Goal: Information Seeking & Learning: Check status

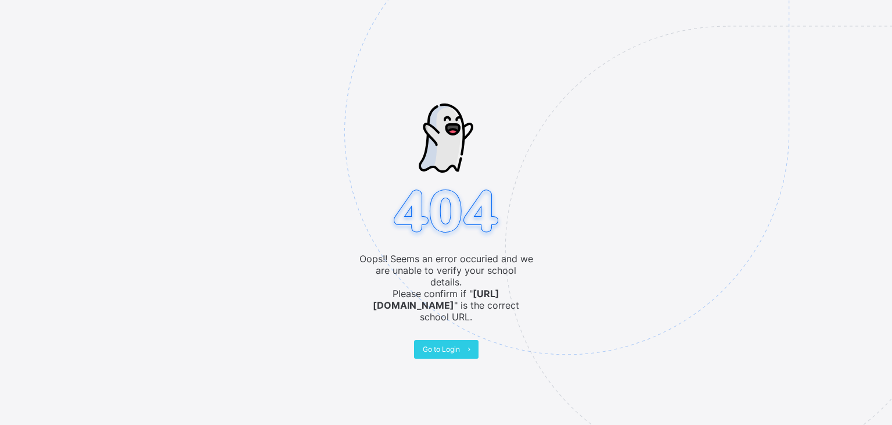
click at [443, 345] on img at bounding box center [648, 190] width 606 height 562
click at [443, 345] on span "Go to Login" at bounding box center [441, 349] width 37 height 9
click at [450, 336] on div "Oops!! Seems an error occuried and we are unable to verify your school details.…" at bounding box center [446, 212] width 892 height 425
click at [443, 343] on img at bounding box center [648, 190] width 606 height 562
click at [446, 343] on img at bounding box center [648, 190] width 606 height 562
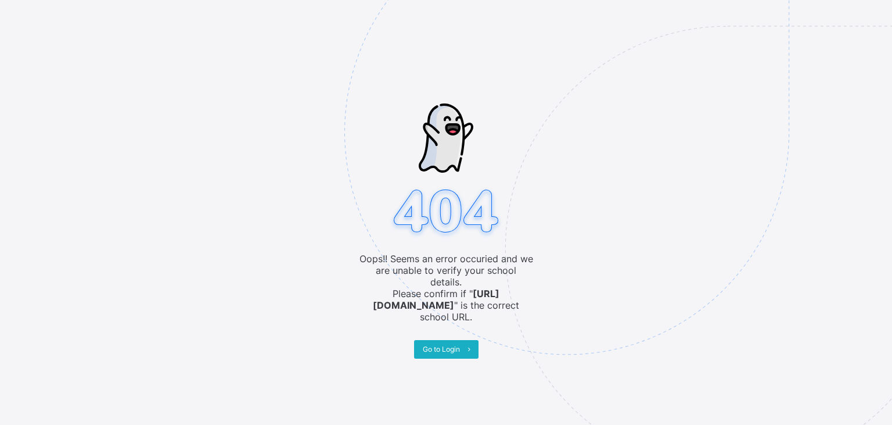
click at [454, 345] on span "Go to Login" at bounding box center [441, 349] width 37 height 9
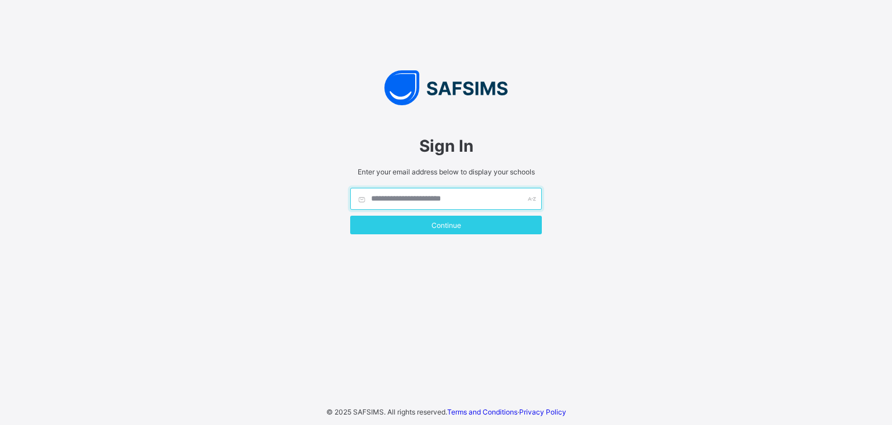
click at [408, 200] on input "text" at bounding box center [446, 199] width 192 height 22
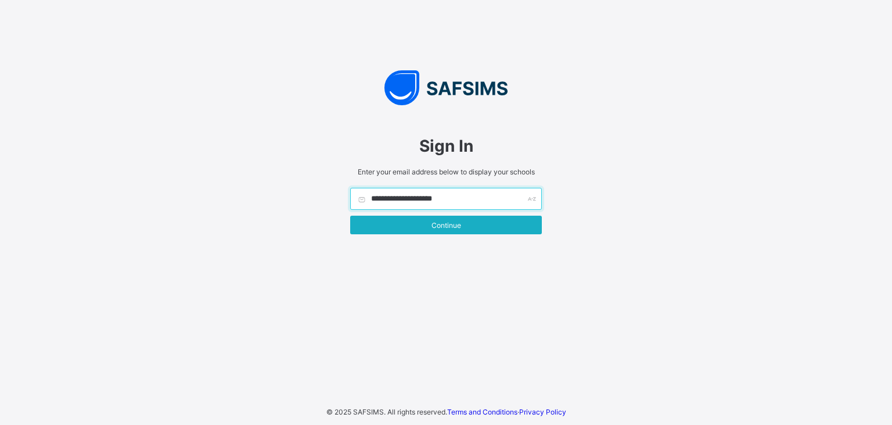
type input "**********"
click at [489, 222] on span "Continue" at bounding box center [446, 225] width 174 height 9
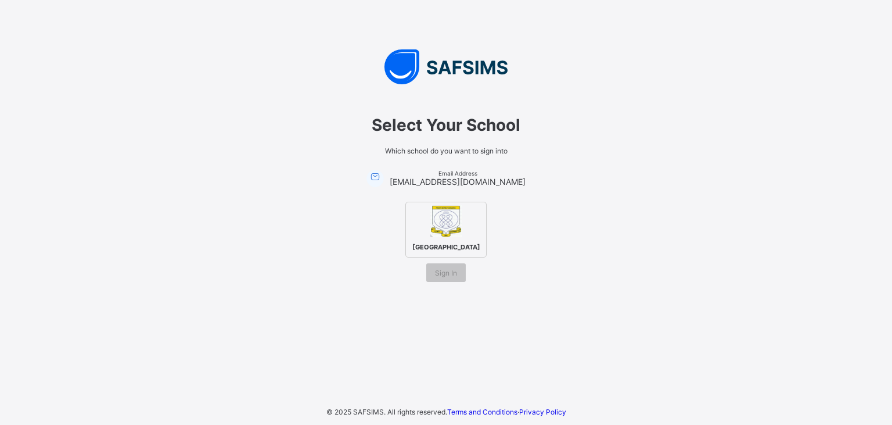
click at [428, 231] on div "[GEOGRAPHIC_DATA]" at bounding box center [446, 230] width 81 height 56
click at [440, 240] on span "[GEOGRAPHIC_DATA]" at bounding box center [447, 247] width 74 height 14
click at [445, 277] on span "Sign In" at bounding box center [446, 272] width 22 height 9
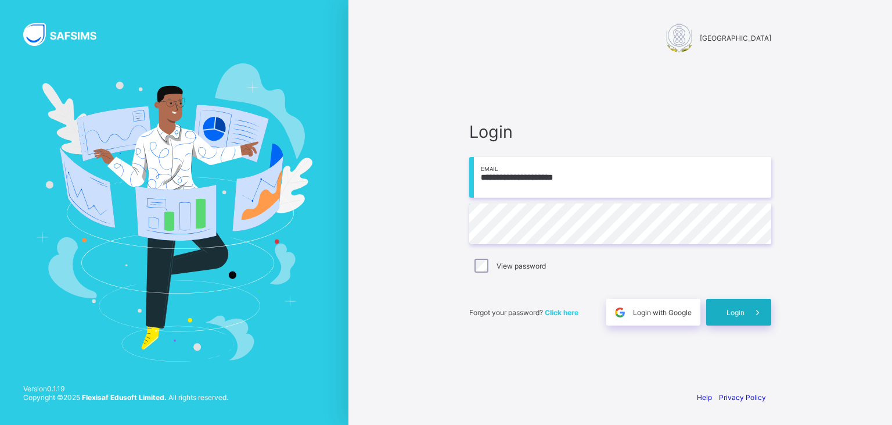
click at [737, 313] on span "Login" at bounding box center [736, 312] width 18 height 9
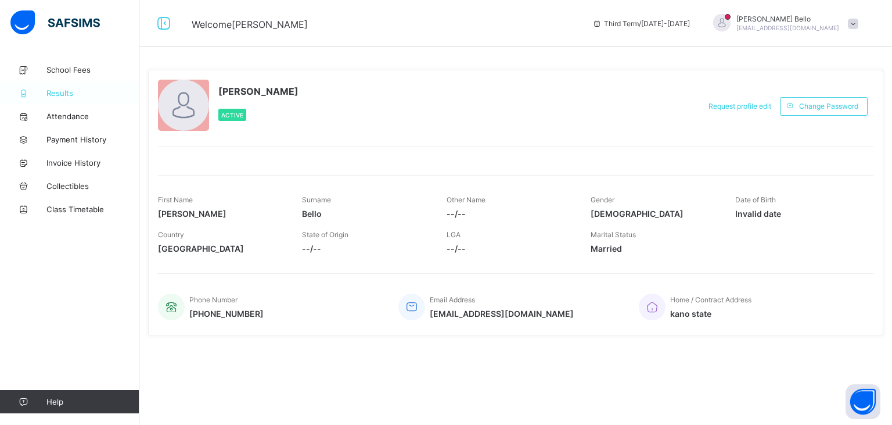
click at [59, 89] on span "Results" at bounding box center [92, 92] width 93 height 9
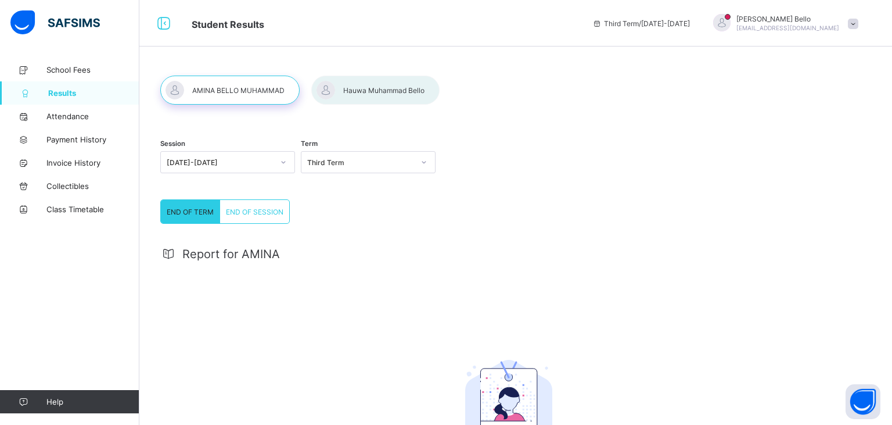
click at [357, 96] on div at bounding box center [375, 90] width 128 height 29
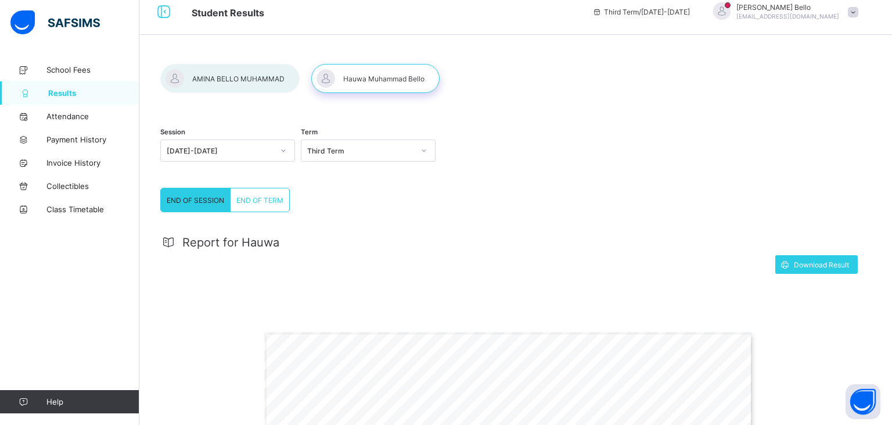
scroll to position [10, 0]
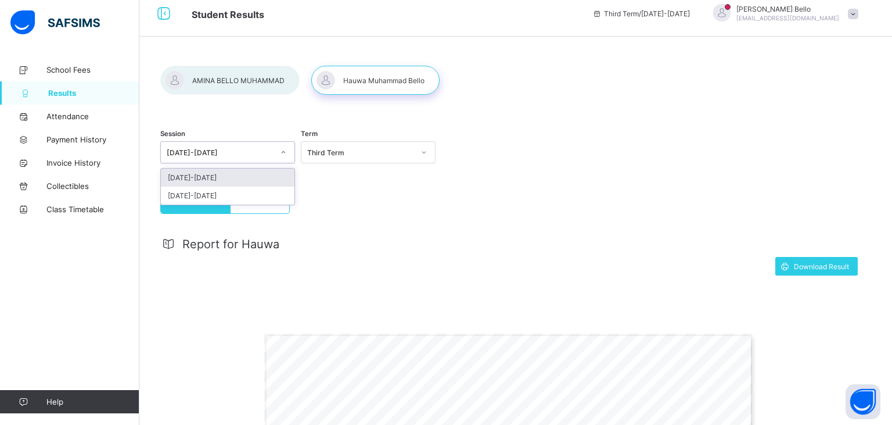
click at [232, 205] on div "END OF TERM" at bounding box center [260, 201] width 59 height 23
click at [206, 199] on span "END OF SESSION" at bounding box center [196, 202] width 58 height 9
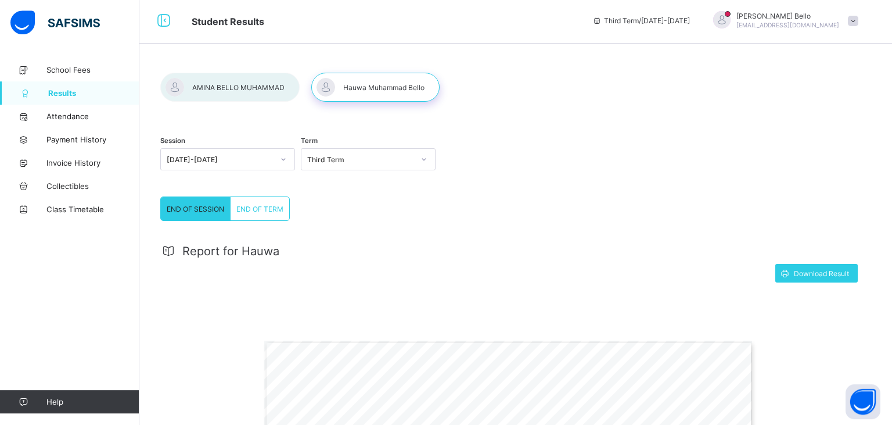
scroll to position [0, 0]
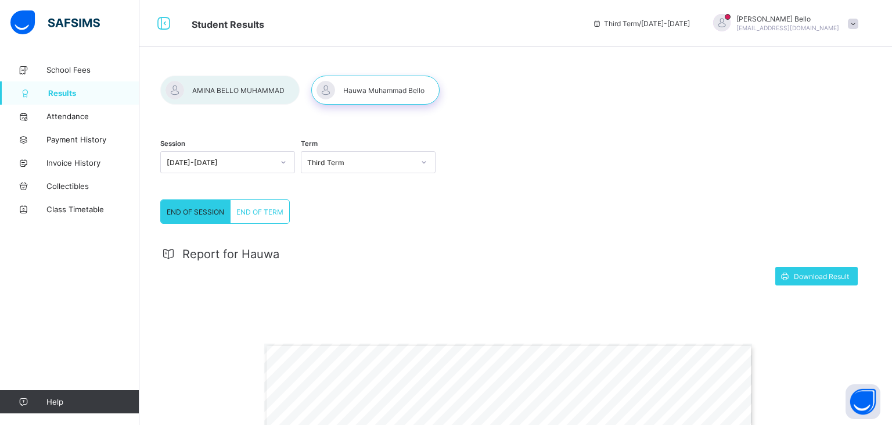
click at [391, 88] on div at bounding box center [375, 90] width 128 height 29
click at [240, 91] on div at bounding box center [229, 90] width 139 height 29
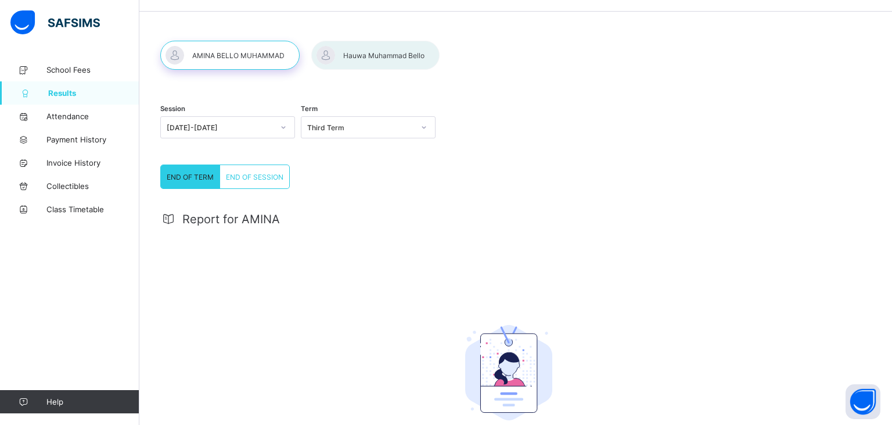
scroll to position [35, 0]
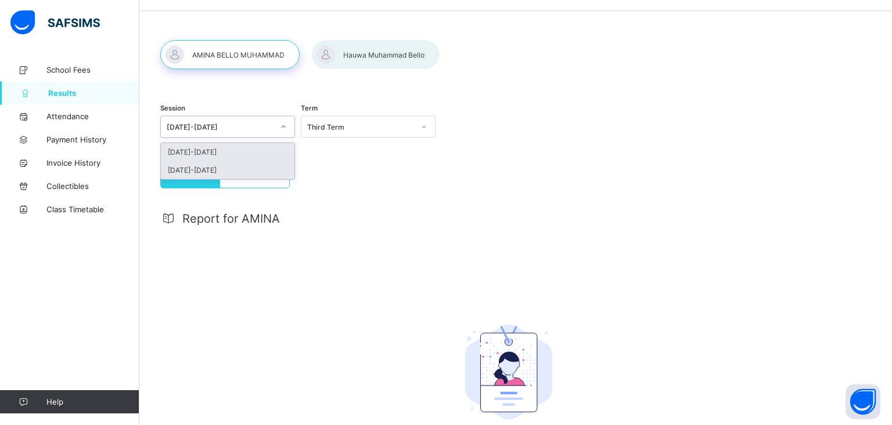
click at [238, 166] on div "[DATE]-[DATE]" at bounding box center [228, 170] width 134 height 18
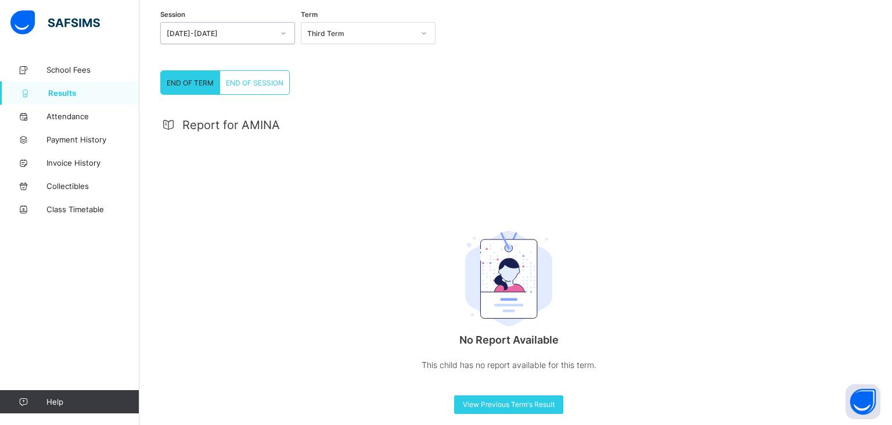
scroll to position [141, 0]
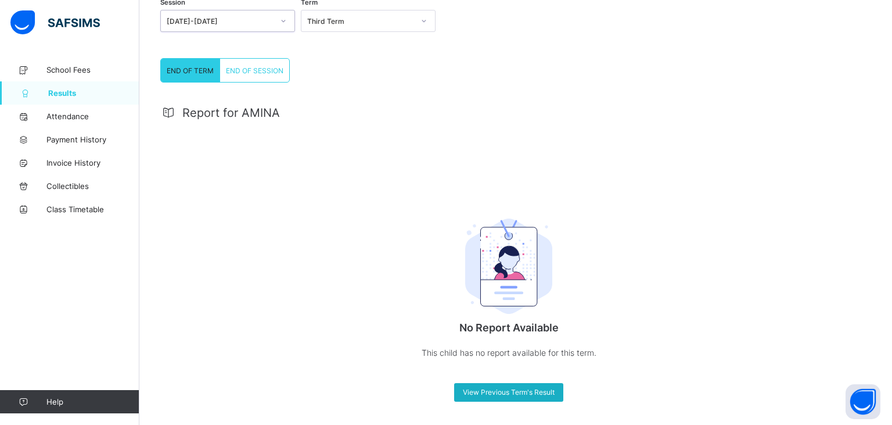
click at [551, 397] on div "View Previous Term's Result" at bounding box center [508, 392] width 109 height 19
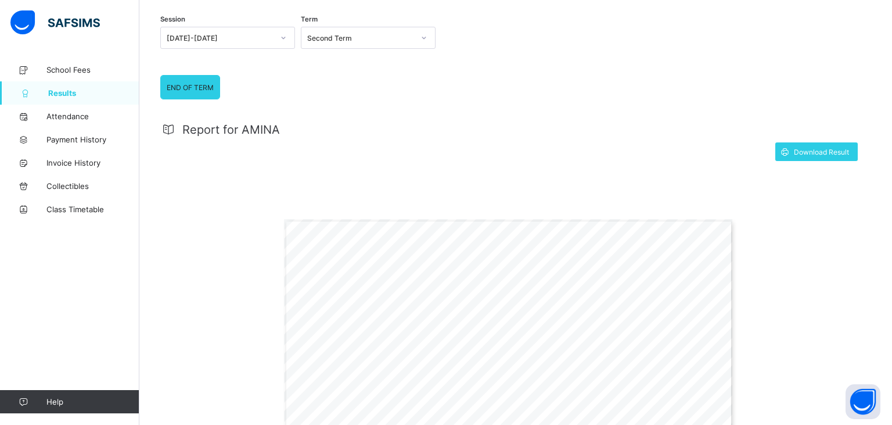
scroll to position [126, 0]
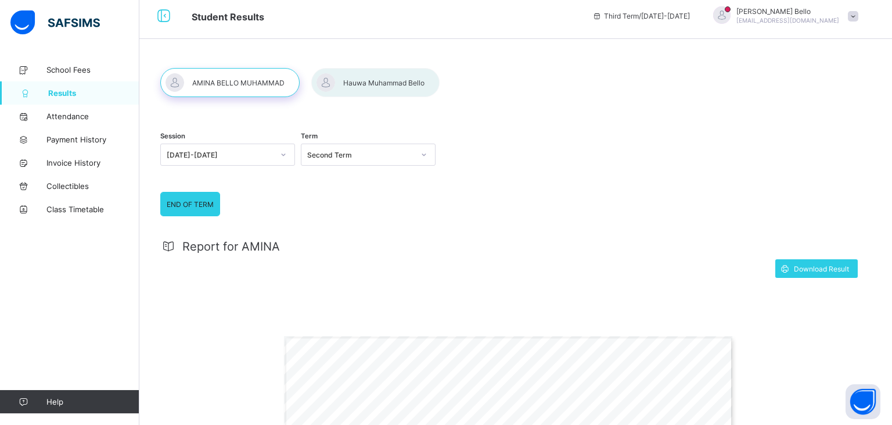
scroll to position [0, 0]
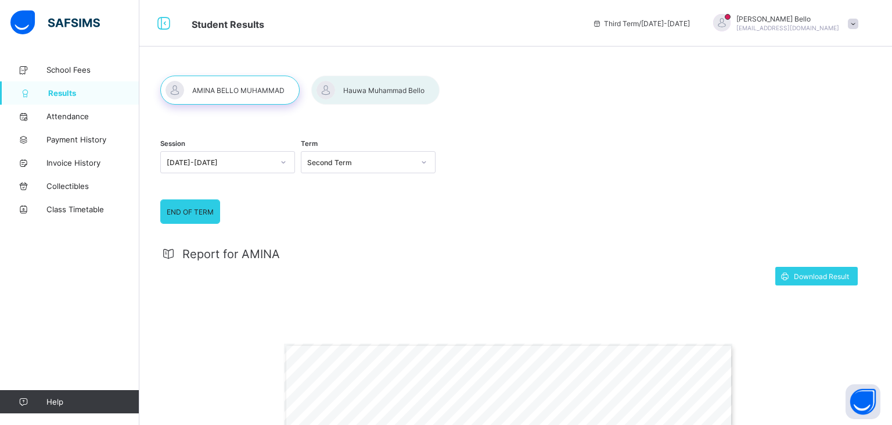
click at [243, 83] on div at bounding box center [229, 90] width 139 height 29
click at [384, 78] on div at bounding box center [375, 90] width 128 height 29
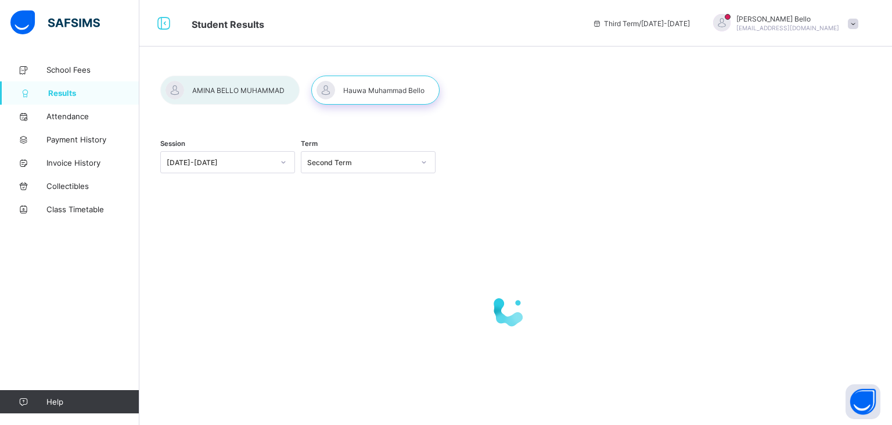
click at [367, 89] on div at bounding box center [375, 90] width 128 height 29
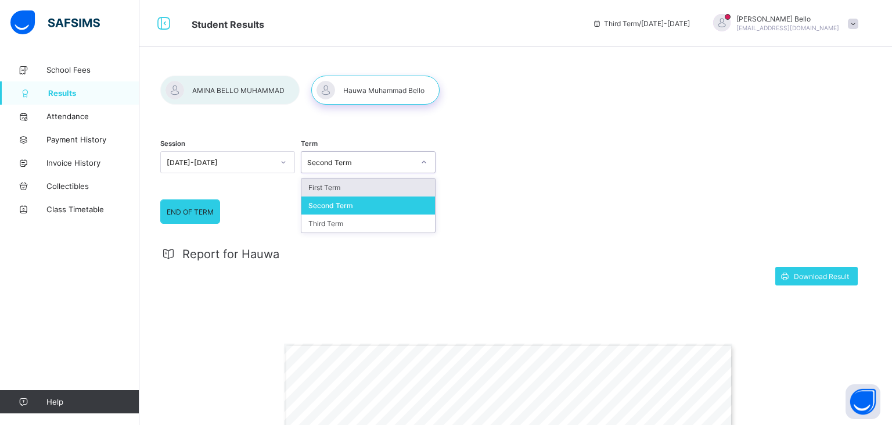
click at [345, 185] on div "First Term" at bounding box center [369, 187] width 134 height 18
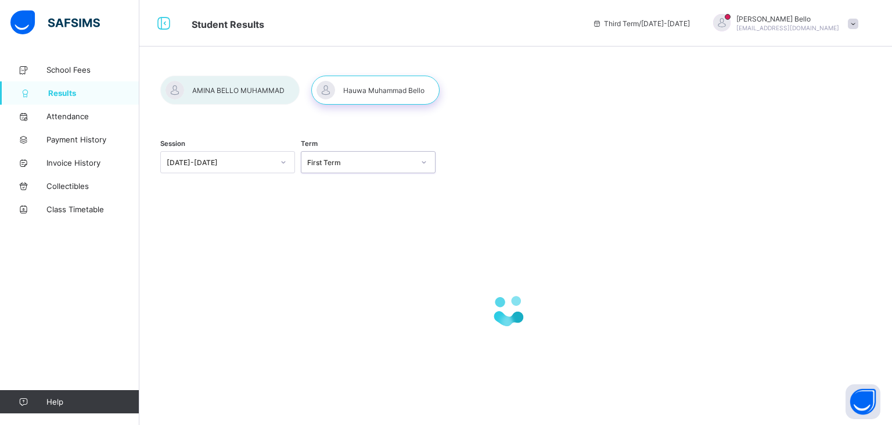
click at [336, 189] on div "Session [DATE]-[DATE] Term option First Term, selected. 0 results available. Se…" at bounding box center [508, 163] width 697 height 71
click at [343, 187] on div "Term First Term" at bounding box center [368, 163] width 135 height 48
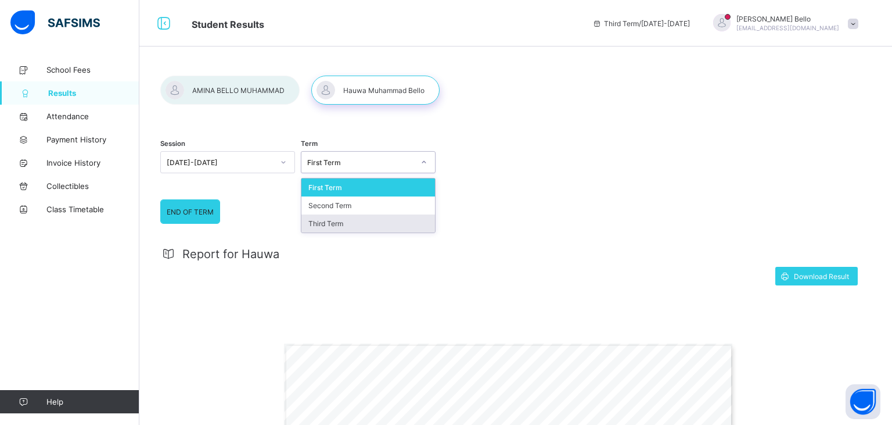
click at [332, 219] on div "Third Term" at bounding box center [369, 223] width 134 height 18
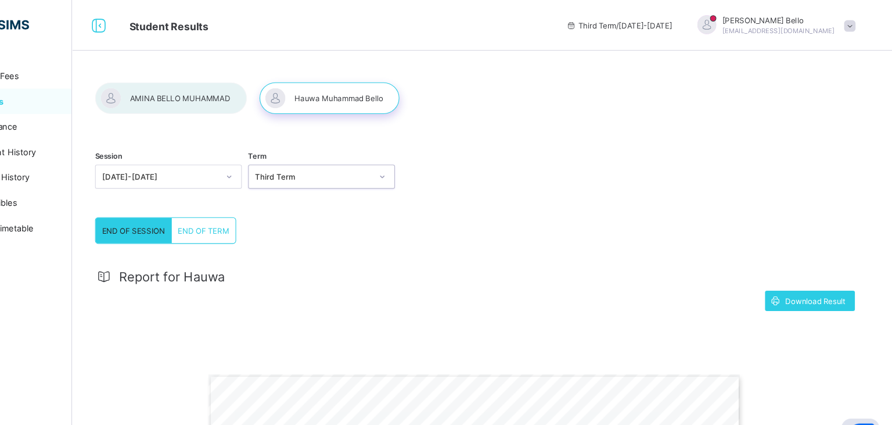
click at [232, 94] on div at bounding box center [229, 90] width 139 height 29
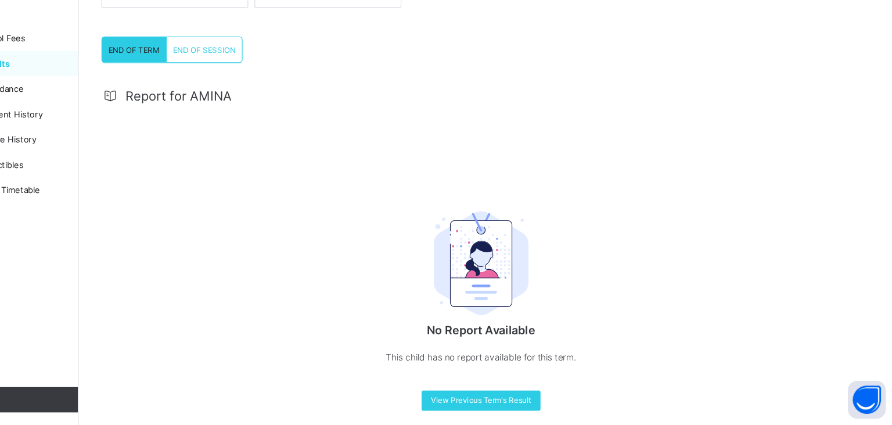
scroll to position [141, 0]
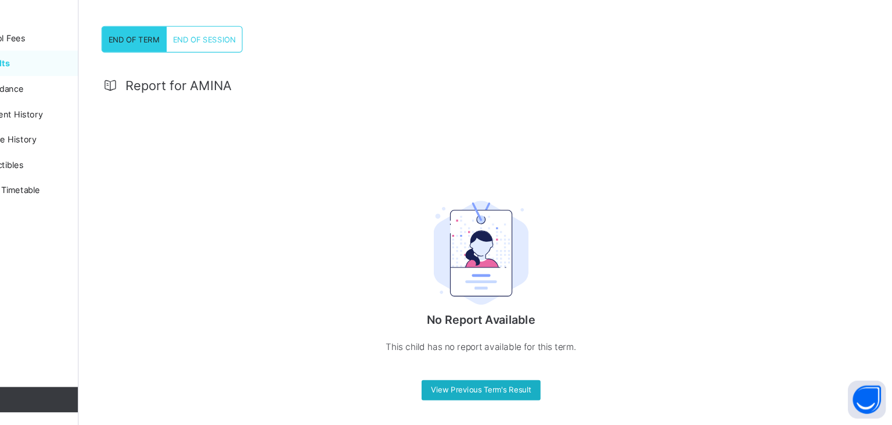
click at [514, 389] on span "View Previous Term's Result" at bounding box center [509, 392] width 92 height 9
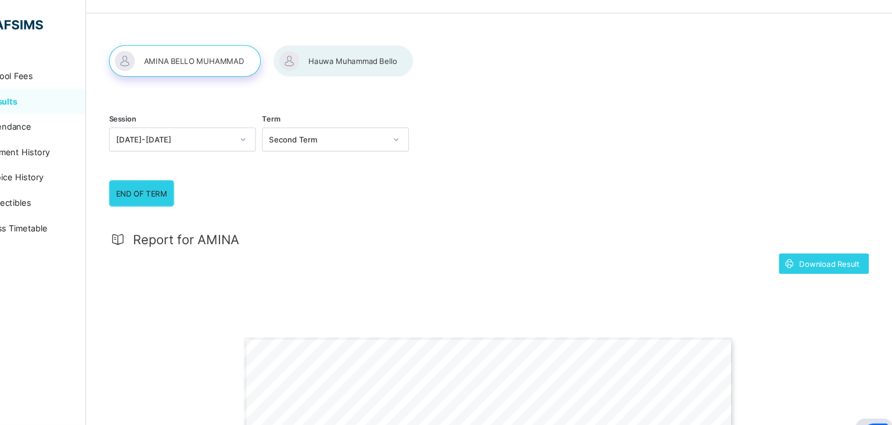
scroll to position [0, 0]
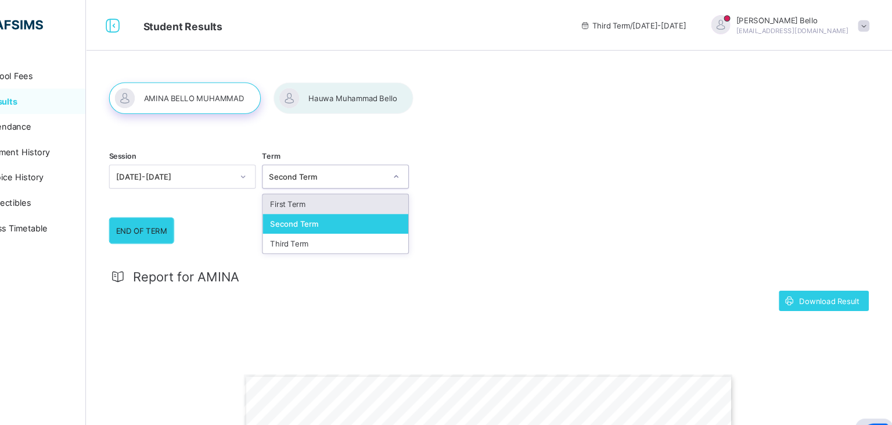
click at [357, 193] on div "First Term" at bounding box center [369, 187] width 134 height 18
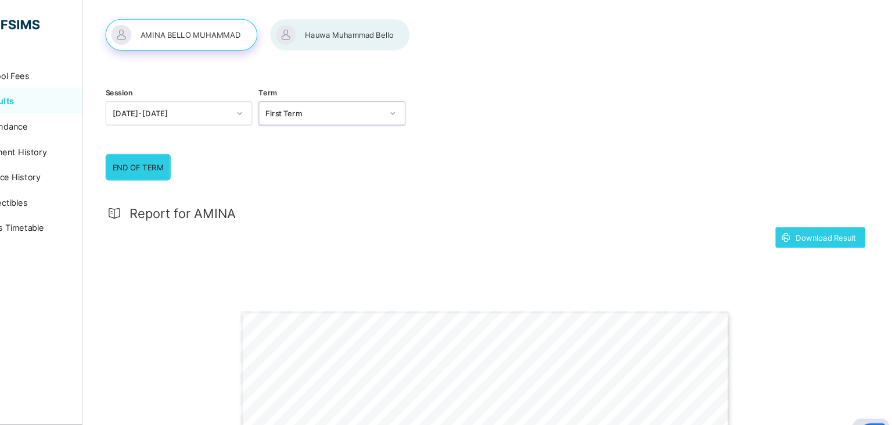
scroll to position [57, 0]
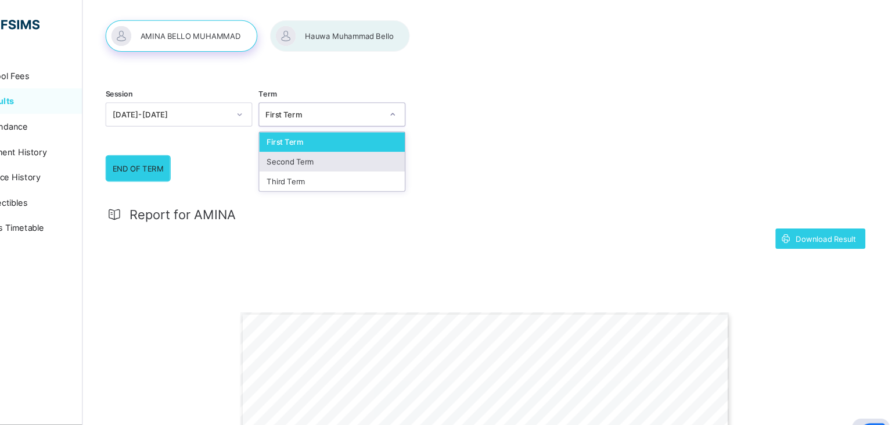
click at [340, 145] on div "Second Term" at bounding box center [369, 148] width 134 height 18
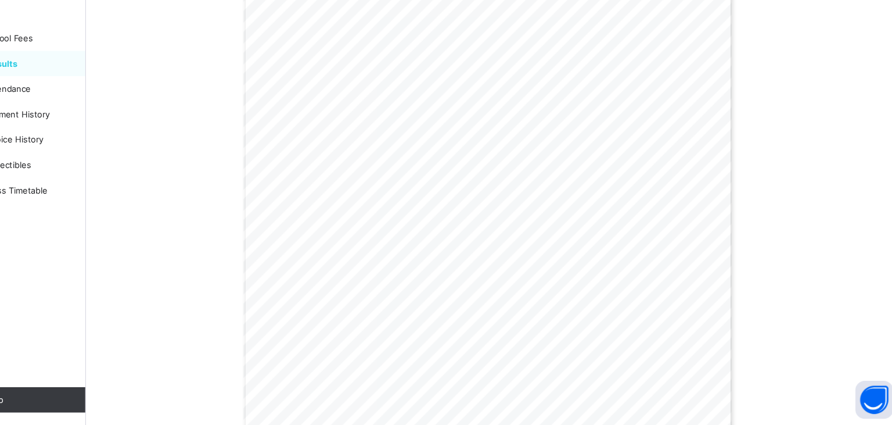
scroll to position [359, 0]
click at [750, 390] on div "END OF TERM REPORT | Second Term [DATE]-[DATE] PUPIL’S NAME: [PERSON_NAME] ADMI…" at bounding box center [509, 302] width 523 height 636
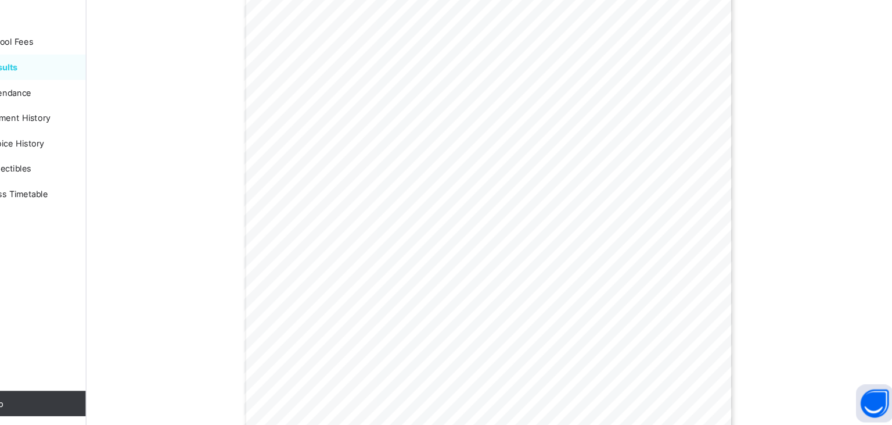
click at [327, 264] on span "ANALYSIS" at bounding box center [327, 263] width 34 height 6
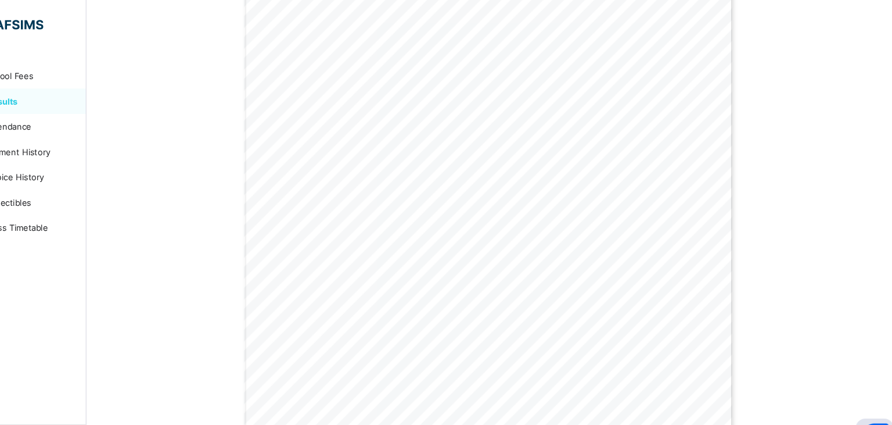
scroll to position [385, 0]
click at [442, 226] on div "END OF TERM REPORT | Second Term [DATE]-[DATE] PUPIL’S NAME: [PERSON_NAME] ADMI…" at bounding box center [509, 276] width 450 height 636
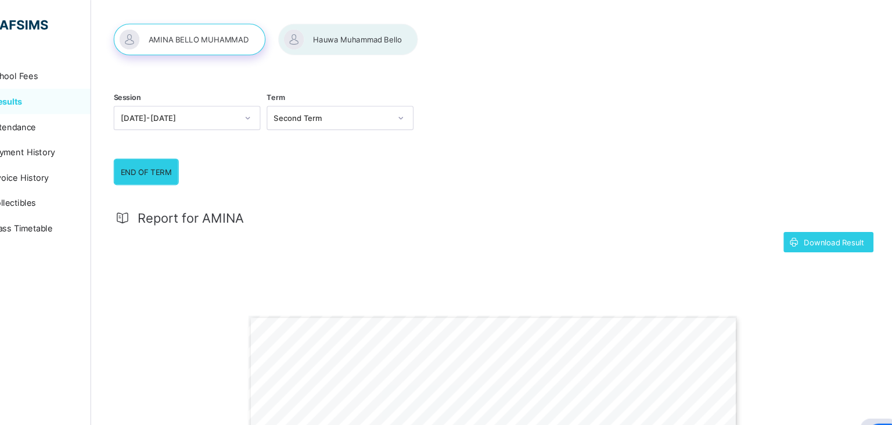
scroll to position [53, 0]
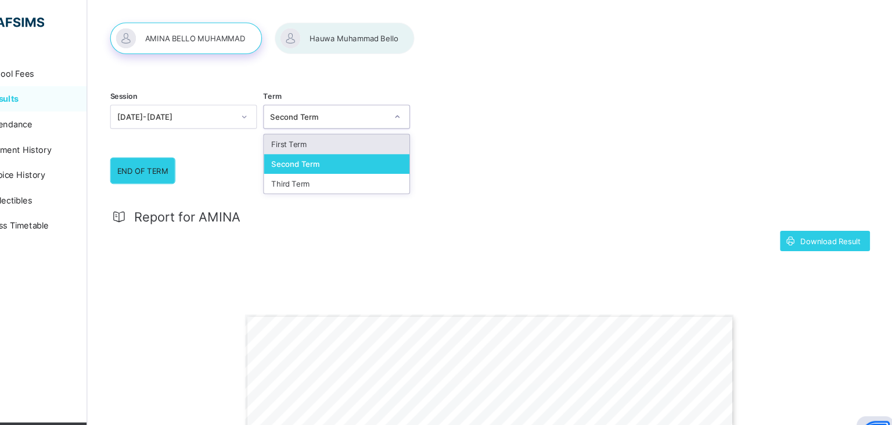
click at [119, 378] on div "School Fees Results Attendance Payment History Invoice History Collectibles Cla…" at bounding box center [69, 235] width 139 height 378
click at [117, 318] on div "School Fees Results Attendance Payment History Invoice History Collectibles Cla…" at bounding box center [69, 235] width 139 height 378
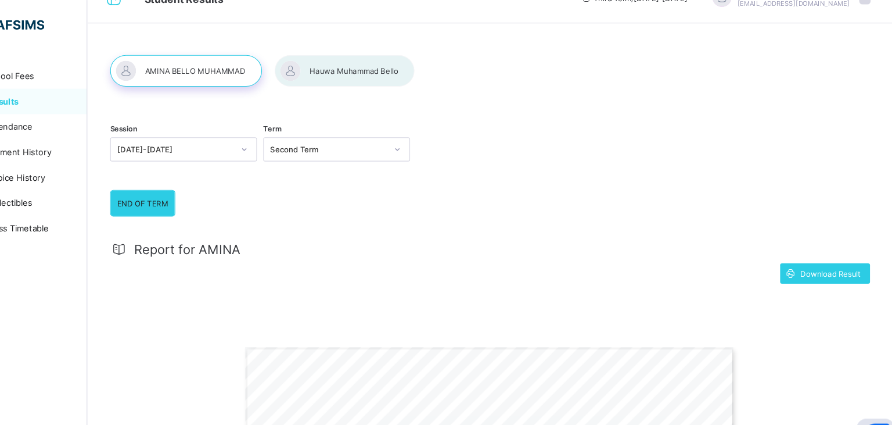
scroll to position [22, 0]
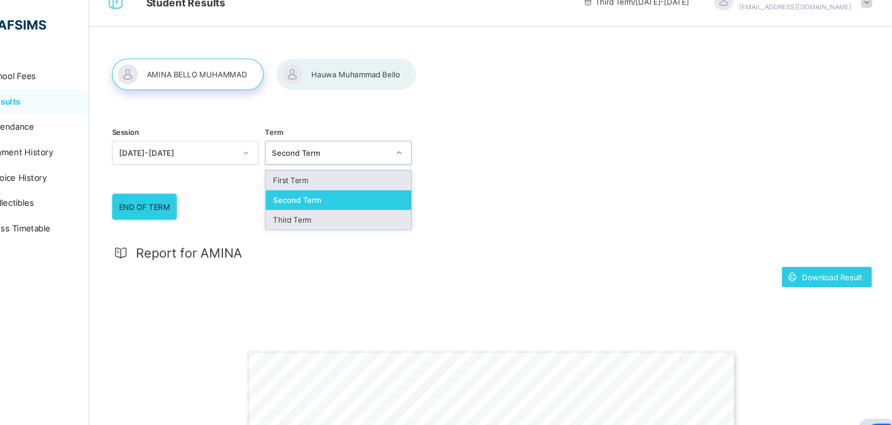
click at [356, 201] on div "Third Term" at bounding box center [369, 201] width 134 height 18
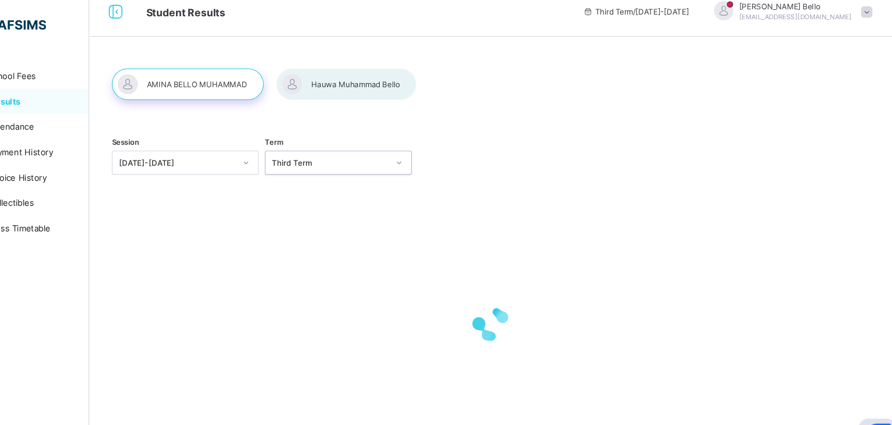
click at [332, 202] on div at bounding box center [508, 297] width 697 height 221
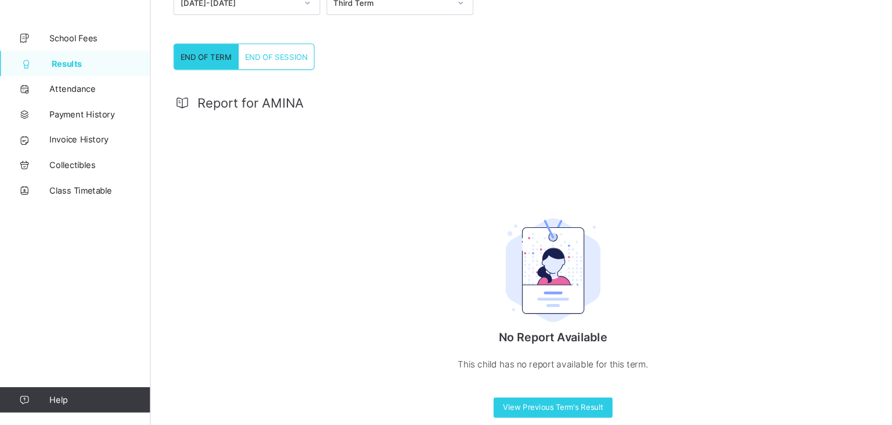
scroll to position [141, 0]
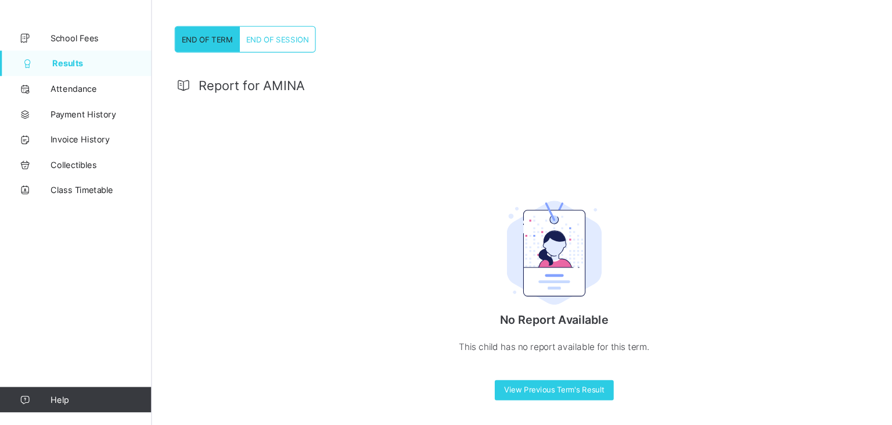
click at [23, 377] on div "School Fees Results Attendance Payment History Invoice History Collectibles Cla…" at bounding box center [69, 235] width 139 height 378
click at [31, 257] on div "School Fees Results Attendance Payment History Invoice History Collectibles Cla…" at bounding box center [69, 235] width 139 height 378
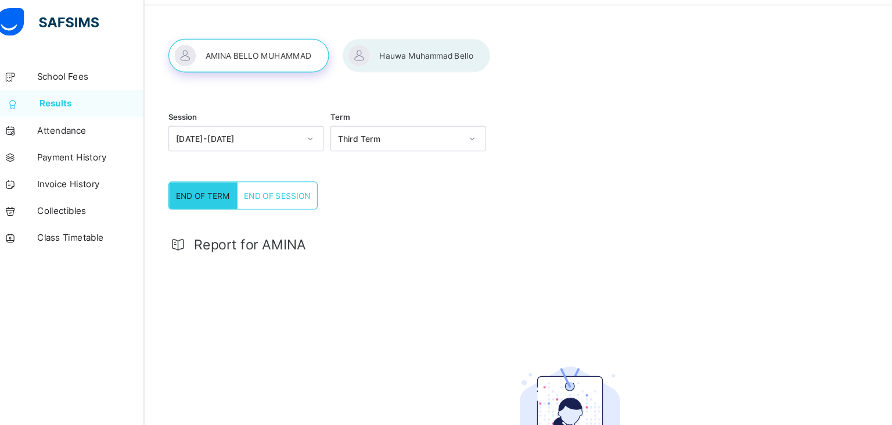
scroll to position [51, 0]
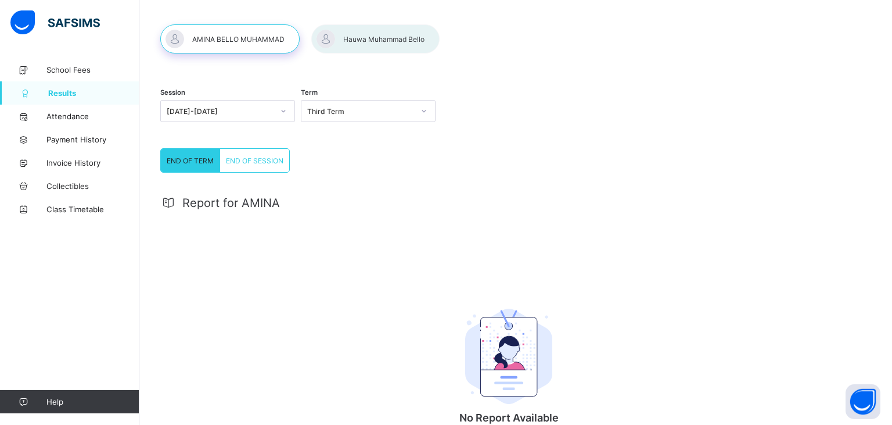
click at [382, 32] on div at bounding box center [375, 38] width 128 height 29
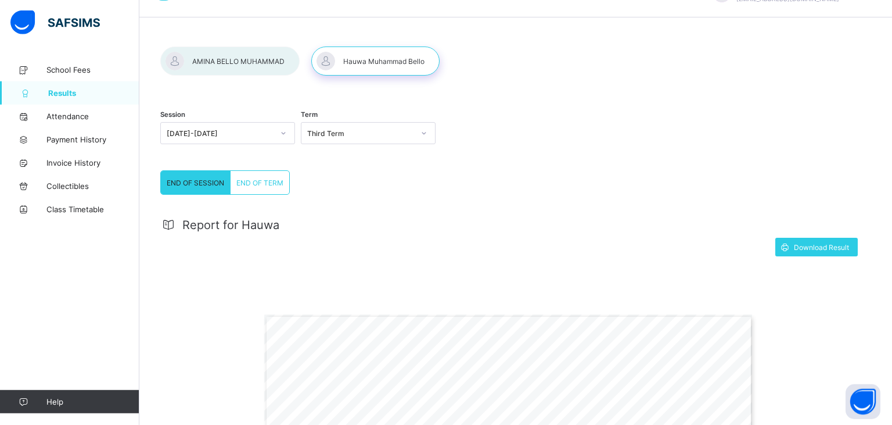
scroll to position [0, 0]
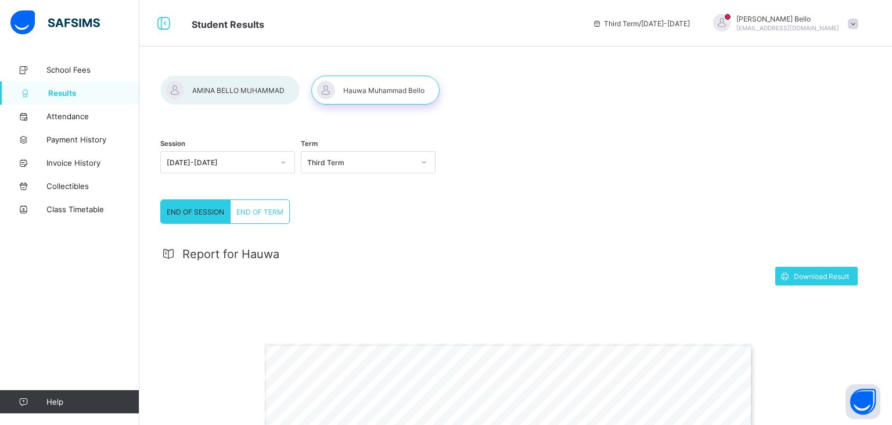
click at [234, 89] on div at bounding box center [229, 90] width 139 height 29
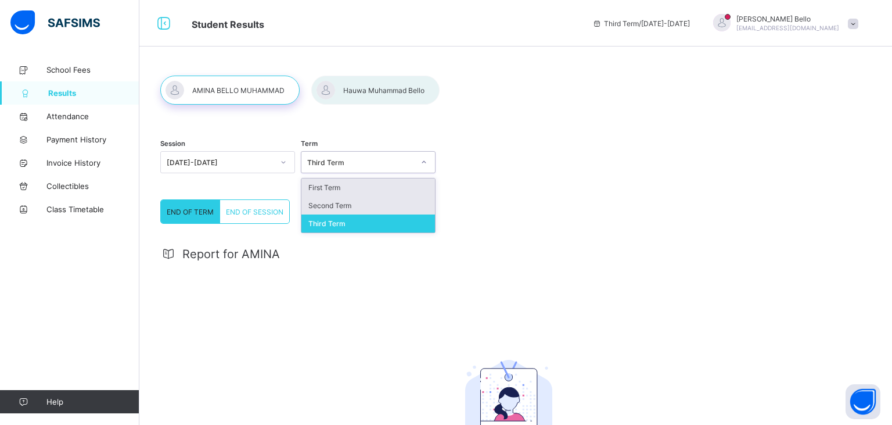
click at [374, 208] on div "Second Term" at bounding box center [369, 205] width 134 height 18
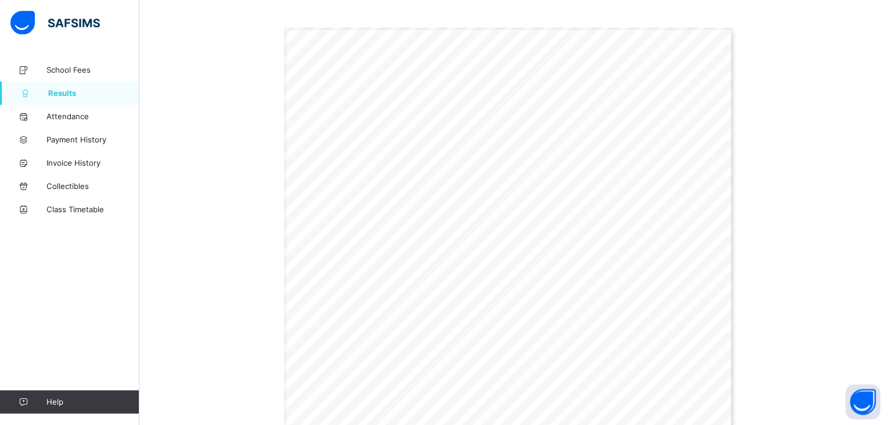
scroll to position [316, 0]
click at [847, 55] on div "Report for AMINA Download Result END OF TERM REPORT | Second Term [DATE]-[DATE]…" at bounding box center [508, 324] width 697 height 808
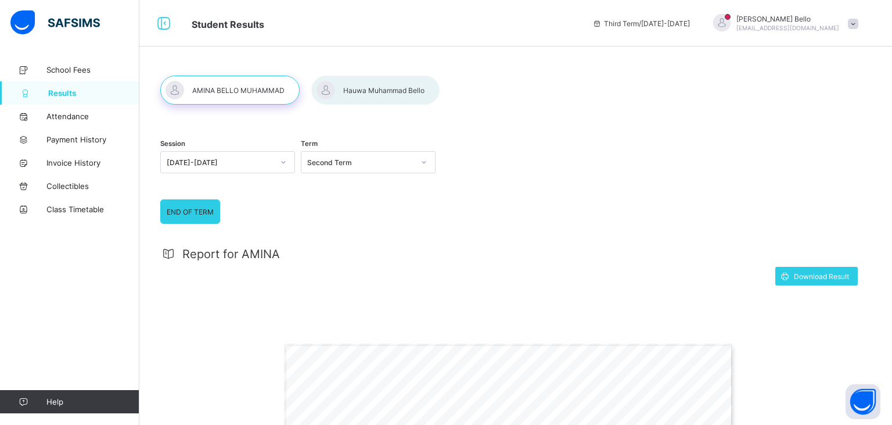
scroll to position [1, 0]
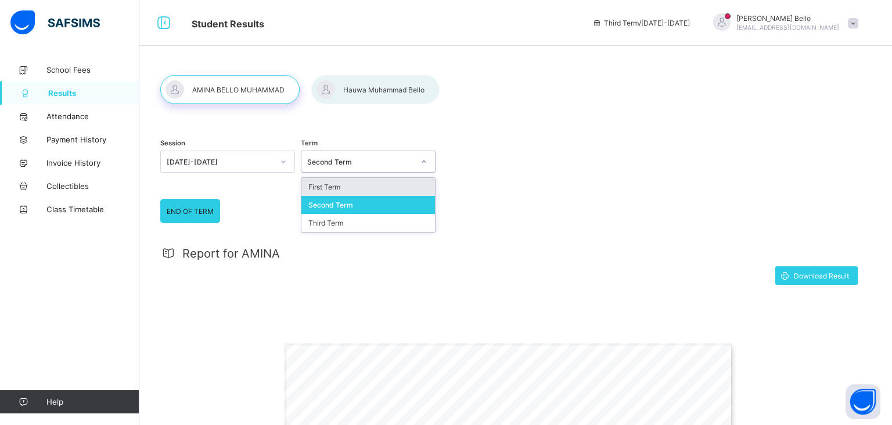
click at [382, 183] on div "First Term" at bounding box center [369, 187] width 134 height 18
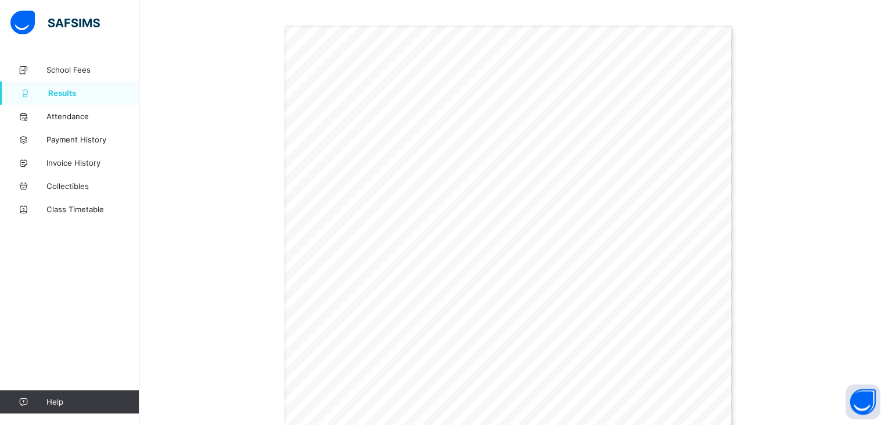
scroll to position [317, 0]
